Goal: Use online tool/utility: Utilize a website feature to perform a specific function

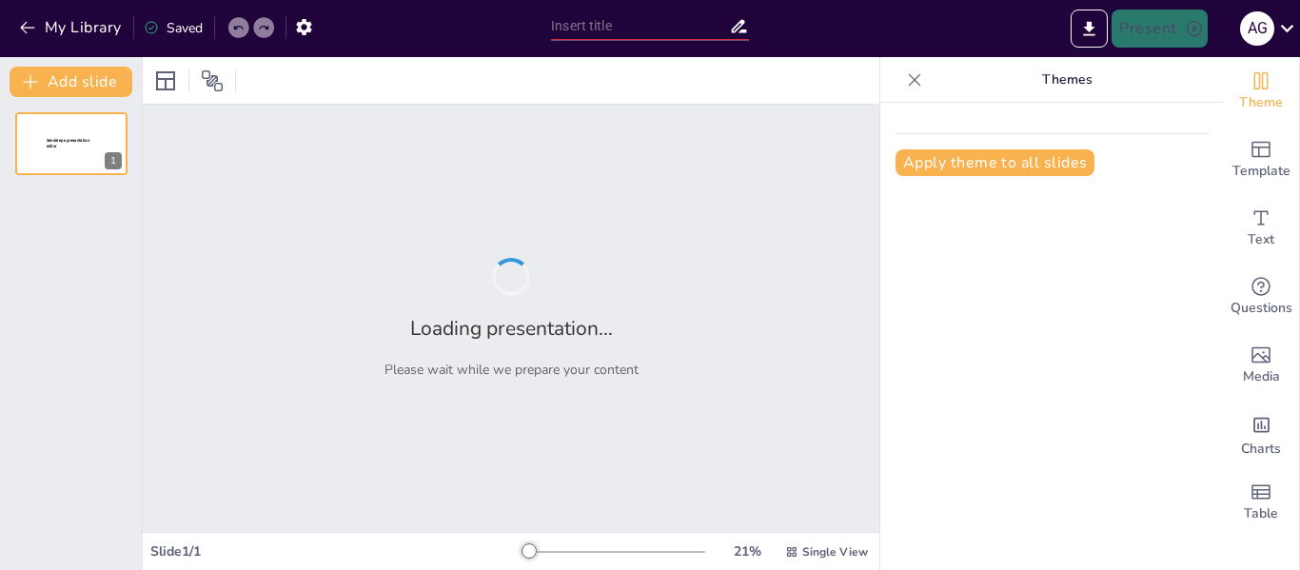
type input "New Sendsteps"
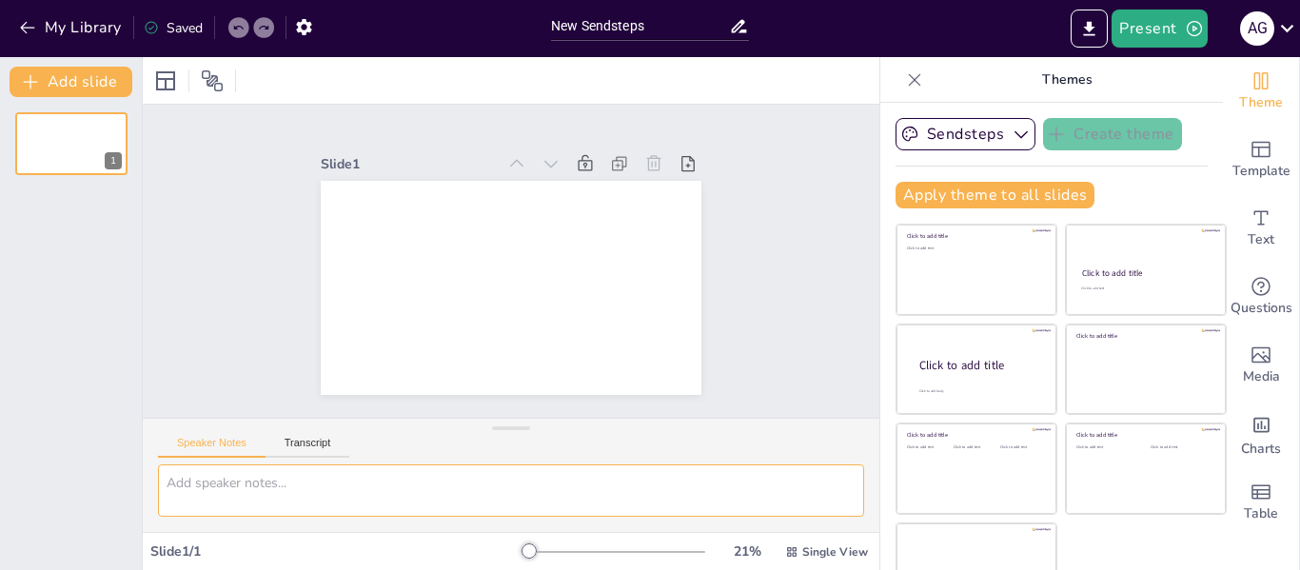
click at [258, 479] on textarea at bounding box center [511, 491] width 706 height 52
click at [304, 30] on icon "button" at bounding box center [303, 27] width 15 height 16
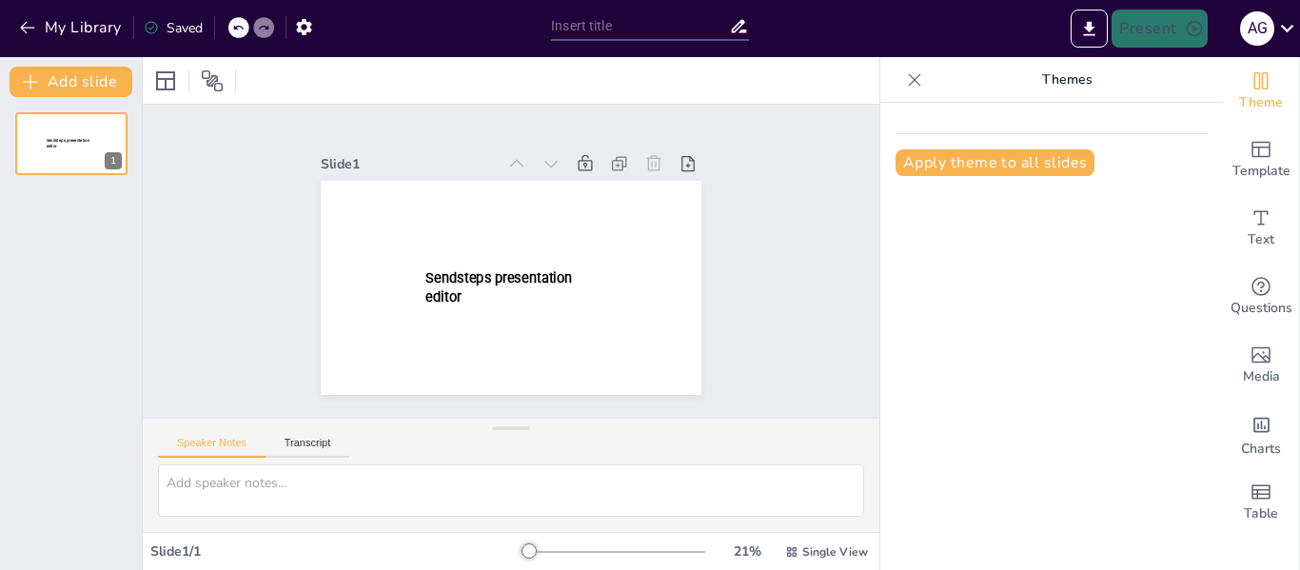
type input "New Sendsteps"
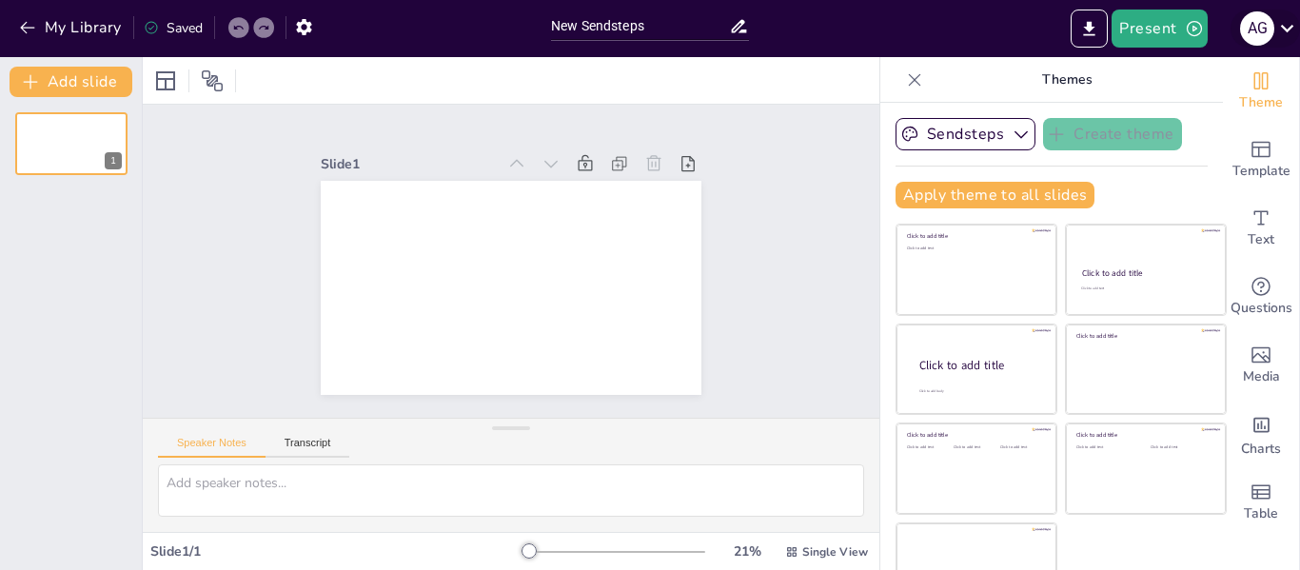
click at [1287, 25] on icon at bounding box center [1288, 28] width 26 height 26
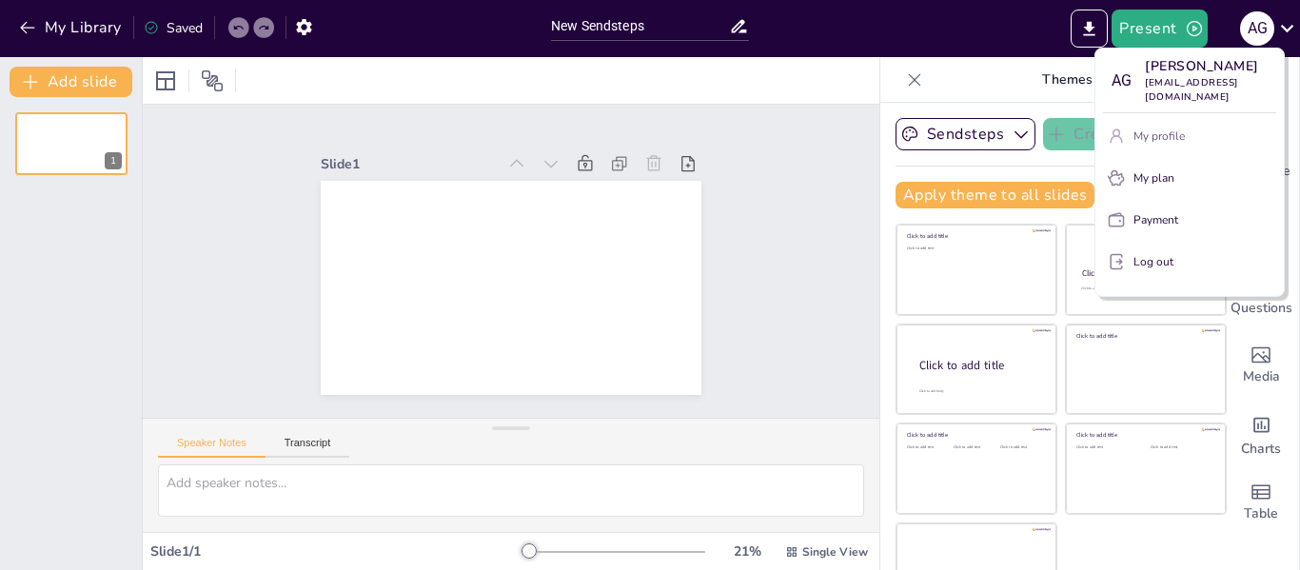
click at [1155, 128] on p "My profile" at bounding box center [1159, 136] width 51 height 17
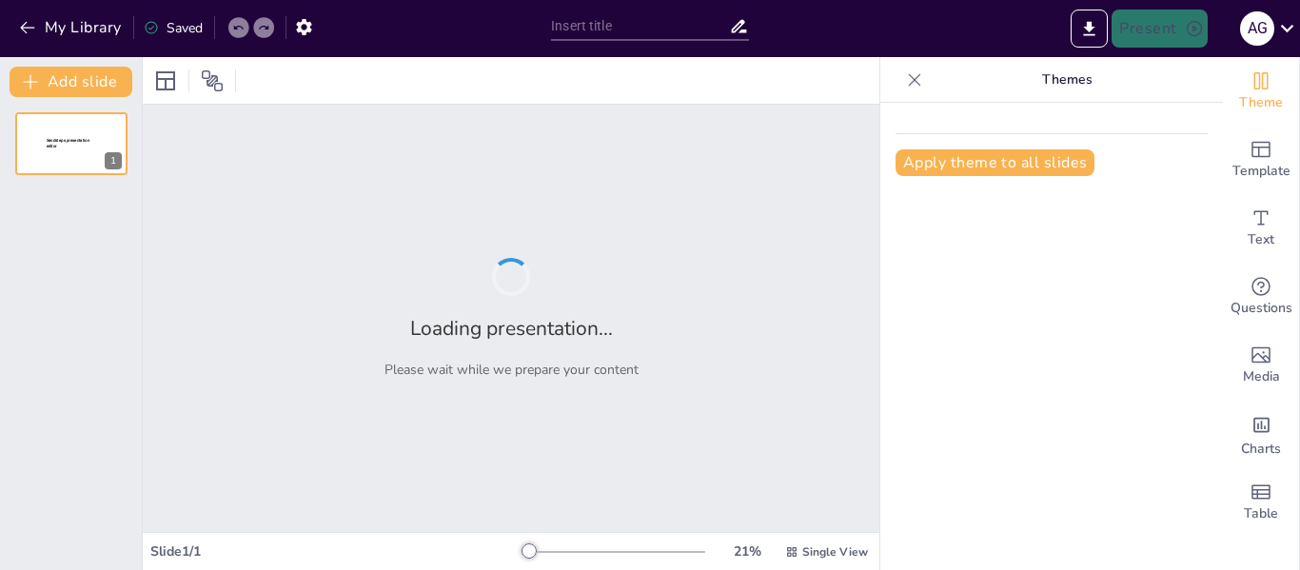
type input "New Sendsteps"
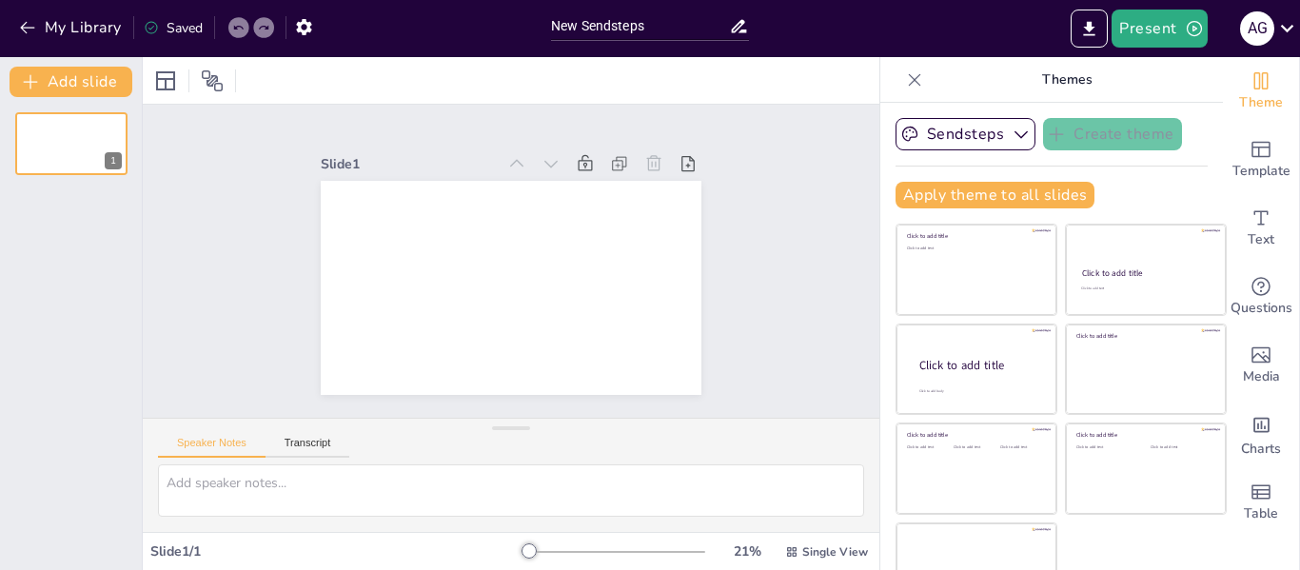
scroll to position [44, 0]
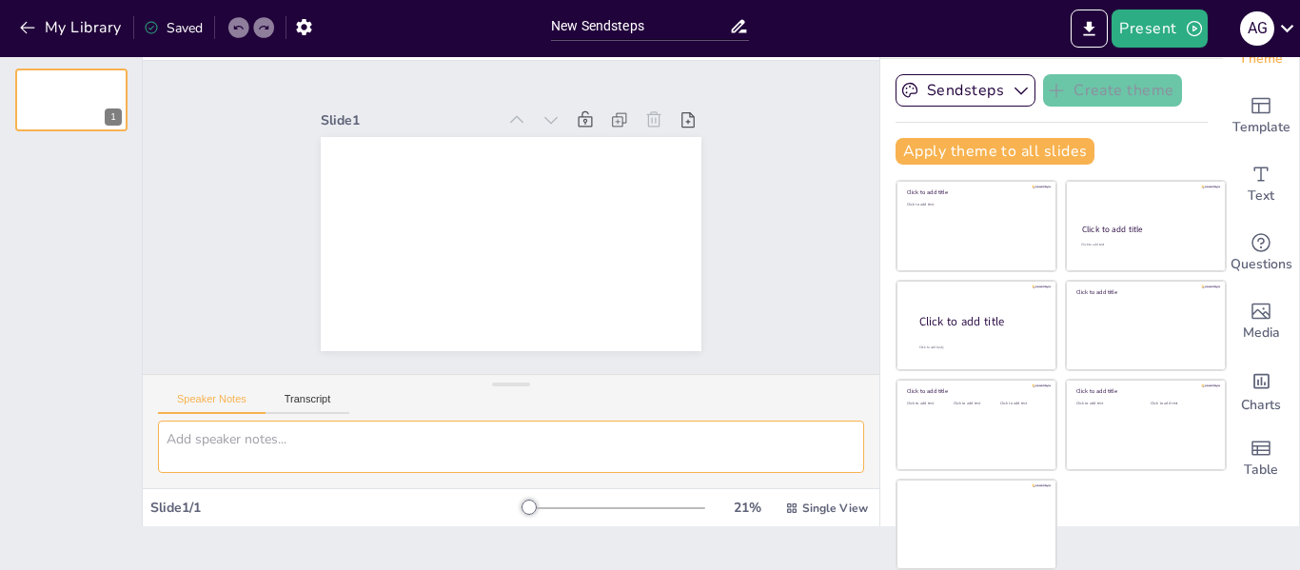
click at [248, 438] on textarea at bounding box center [511, 447] width 706 height 52
